Goal: Task Accomplishment & Management: Manage account settings

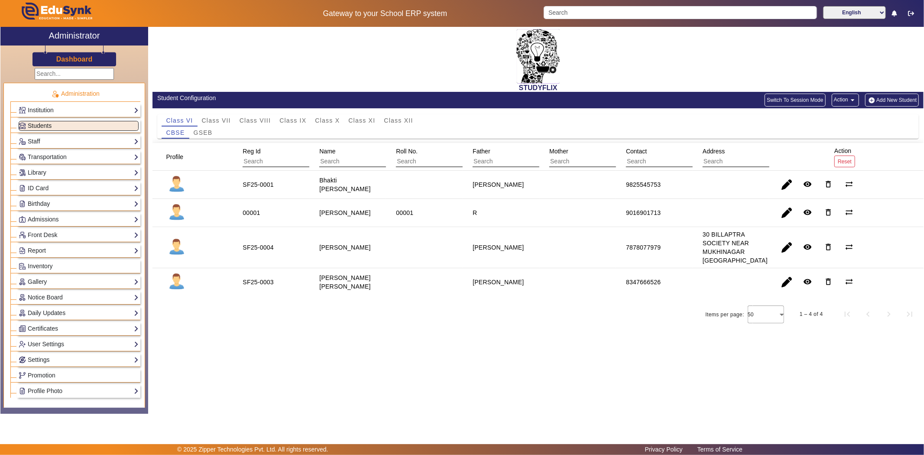
click at [88, 123] on link "Students" at bounding box center [79, 126] width 120 height 10
click at [328, 116] on span "Class X" at bounding box center [327, 120] width 25 height 12
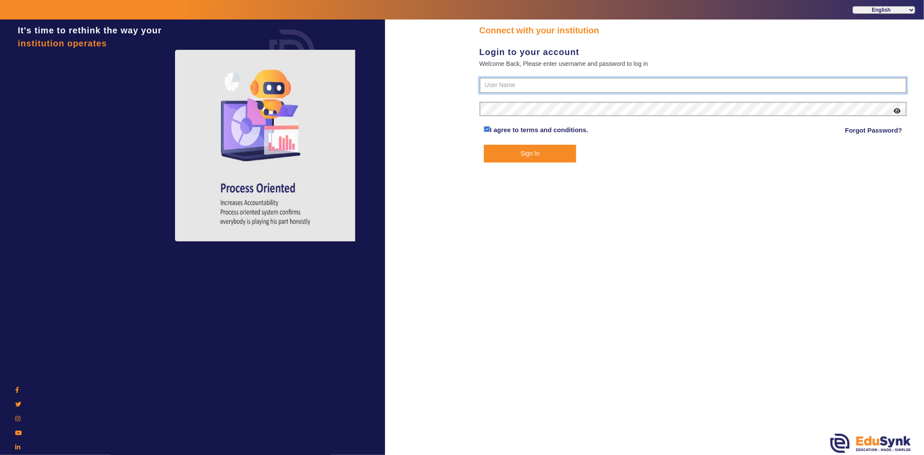
type input "6354922771"
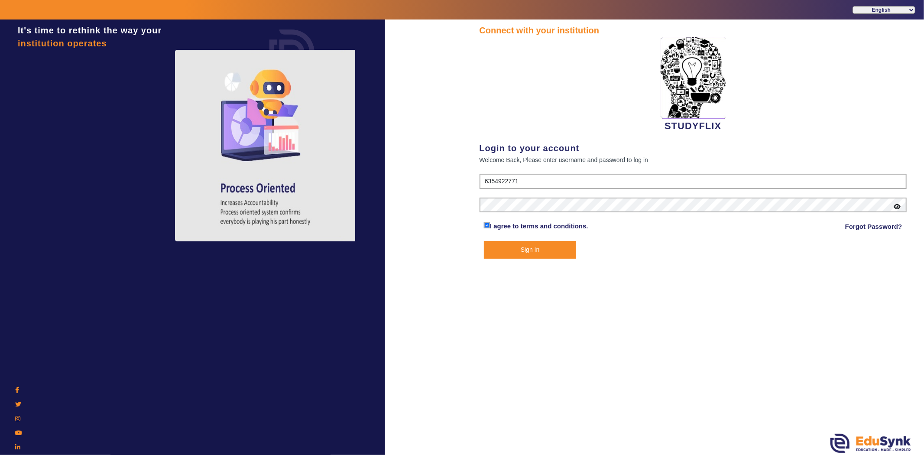
click at [536, 250] on button "Sign In" at bounding box center [530, 250] width 92 height 18
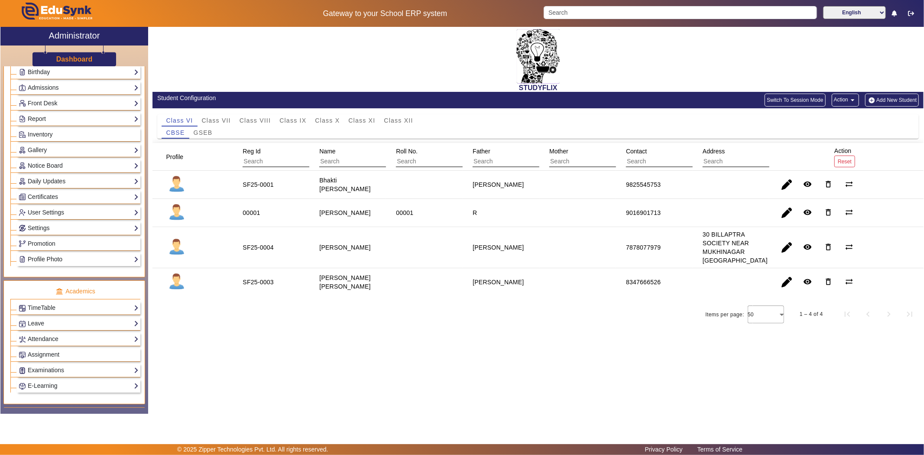
scroll to position [144, 0]
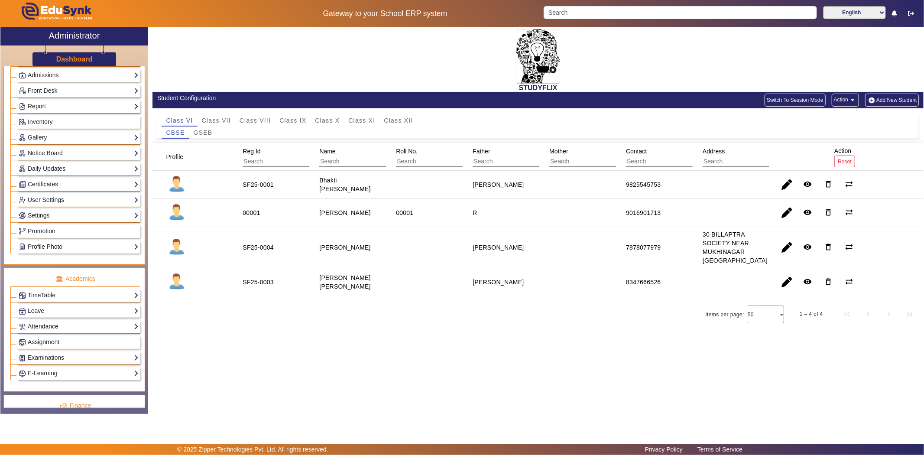
click at [75, 324] on link "Attendance" at bounding box center [79, 327] width 120 height 10
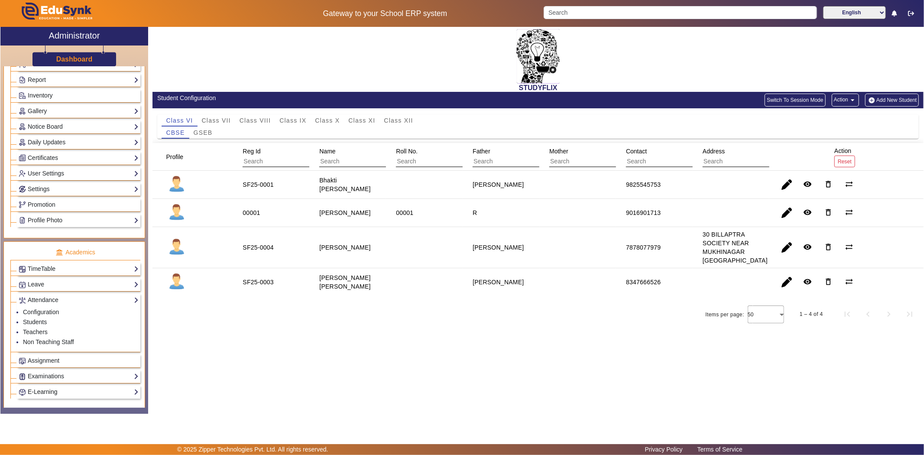
scroll to position [241, 0]
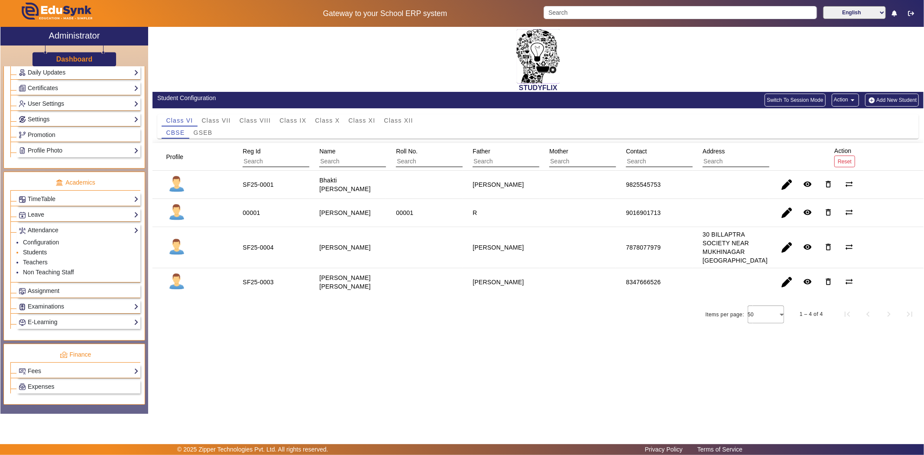
click at [42, 254] on link "Students" at bounding box center [35, 252] width 24 height 7
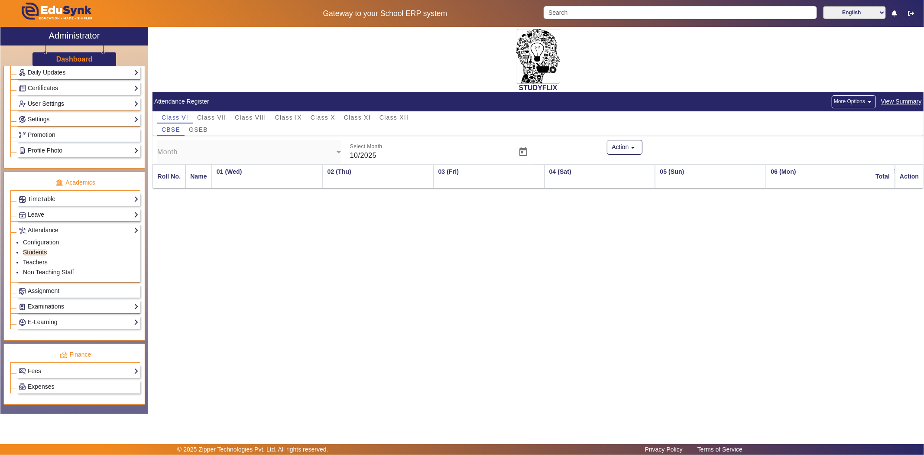
scroll to position [0, 394]
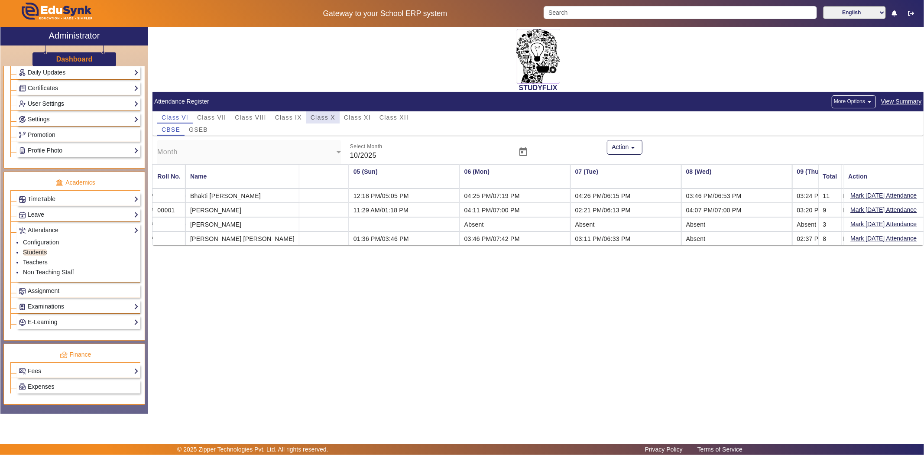
click at [324, 118] on span "Class X" at bounding box center [323, 117] width 25 height 6
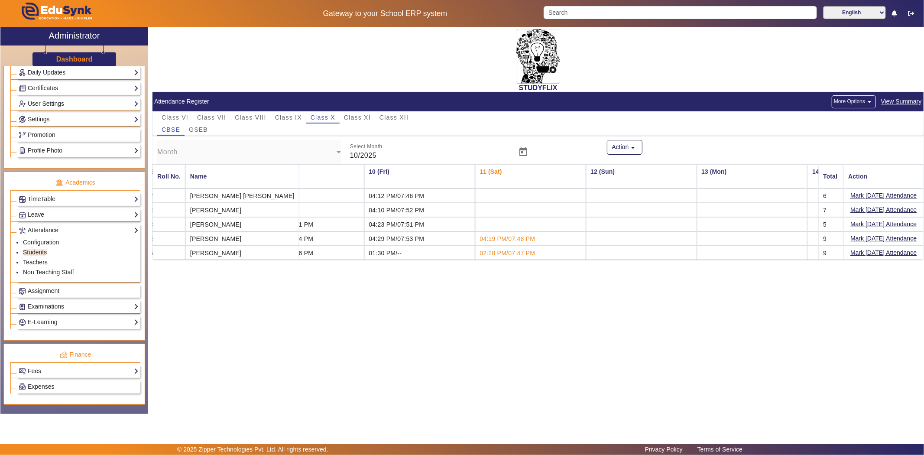
scroll to position [0, 904]
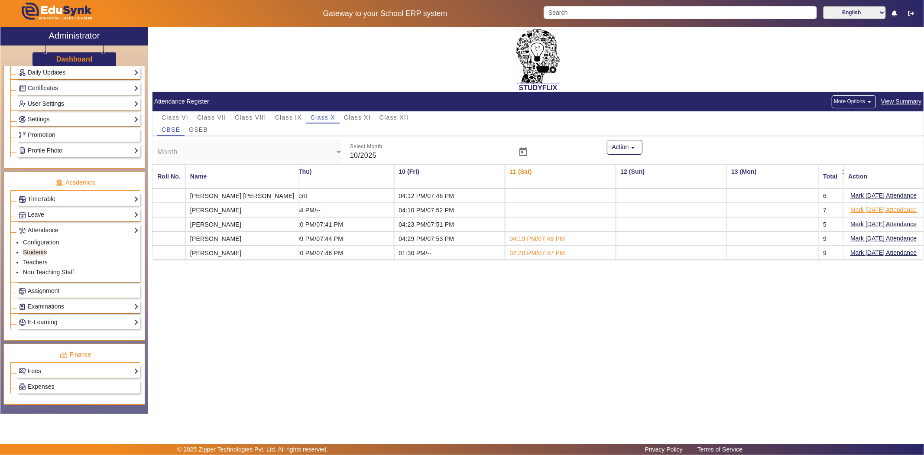
click at [867, 209] on button "Mark [DATE] Attendance" at bounding box center [884, 210] width 68 height 11
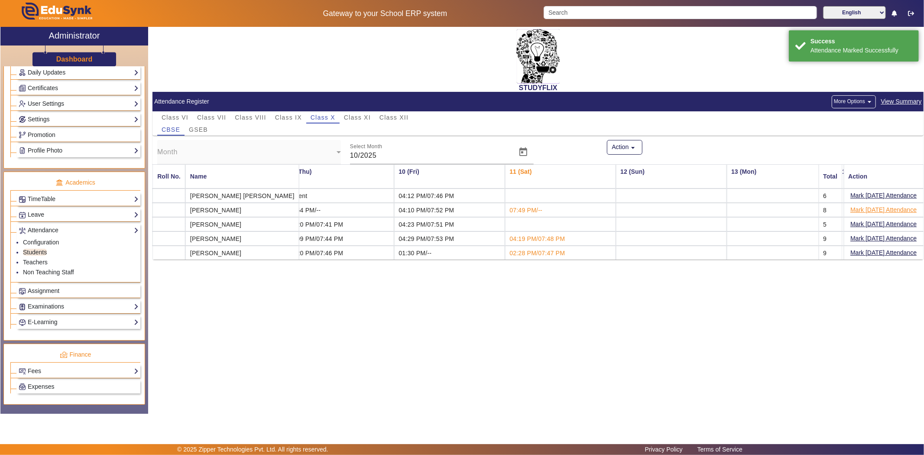
click at [879, 211] on button "Mark [DATE] Attendance" at bounding box center [884, 210] width 68 height 11
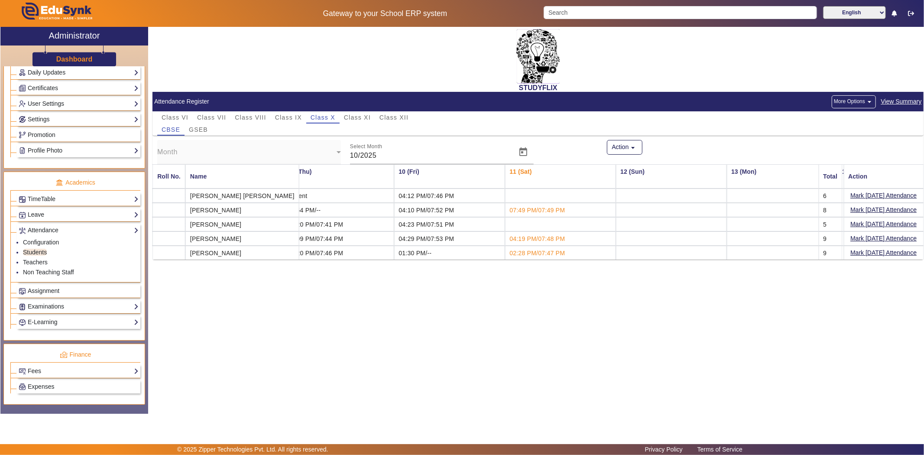
click at [67, 142] on div "Promotion" at bounding box center [79, 134] width 124 height 13
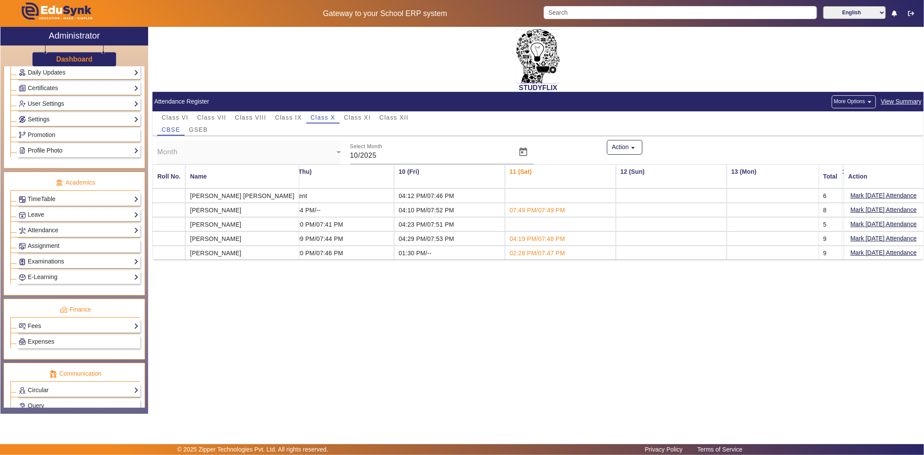
click at [64, 152] on link "Profile Photo" at bounding box center [79, 151] width 120 height 10
